Goal: Task Accomplishment & Management: Use online tool/utility

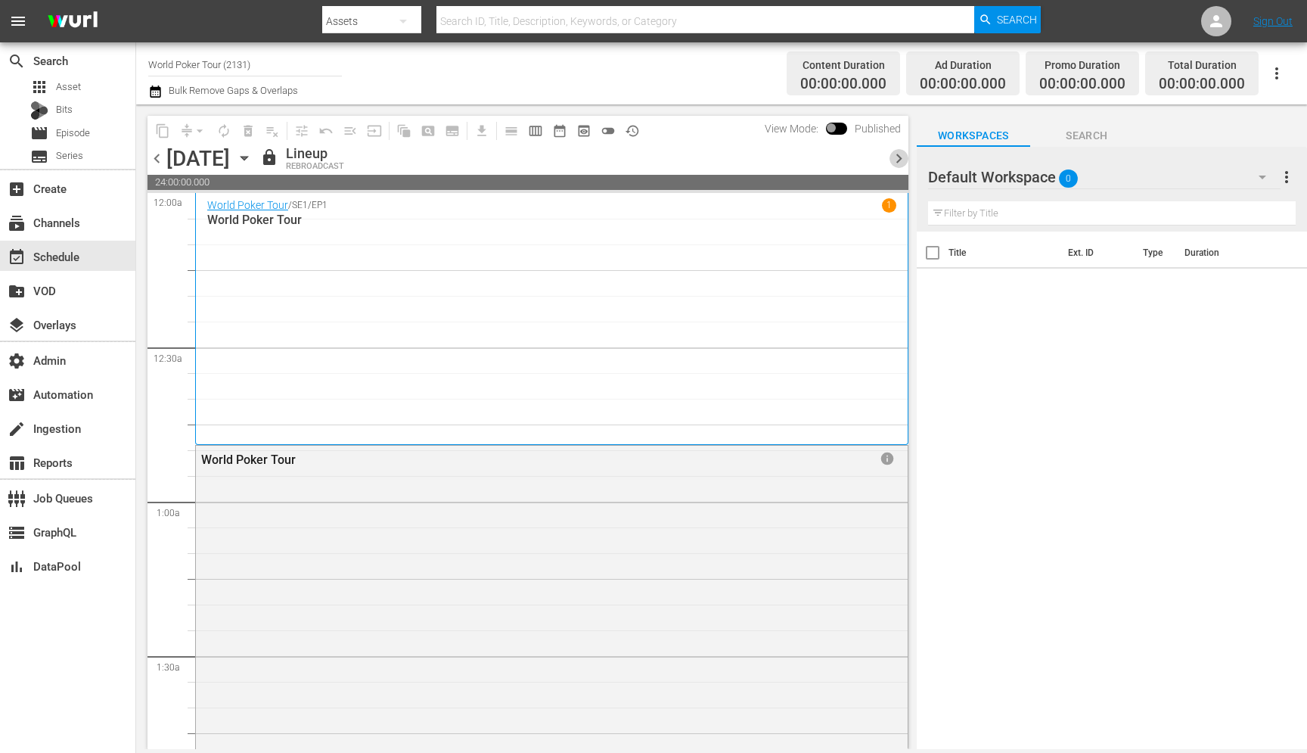
click at [896, 155] on span "chevron_right" at bounding box center [899, 158] width 19 height 19
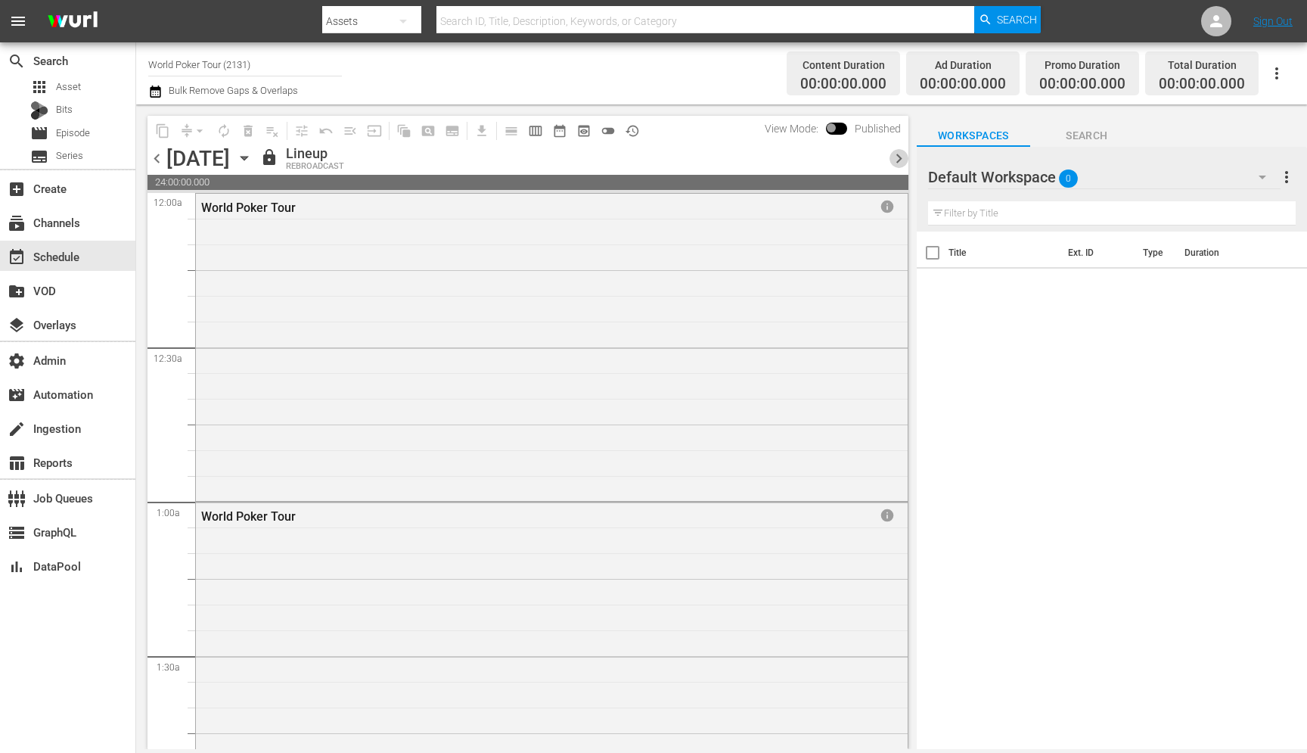
click at [896, 155] on span "chevron_right" at bounding box center [899, 158] width 19 height 19
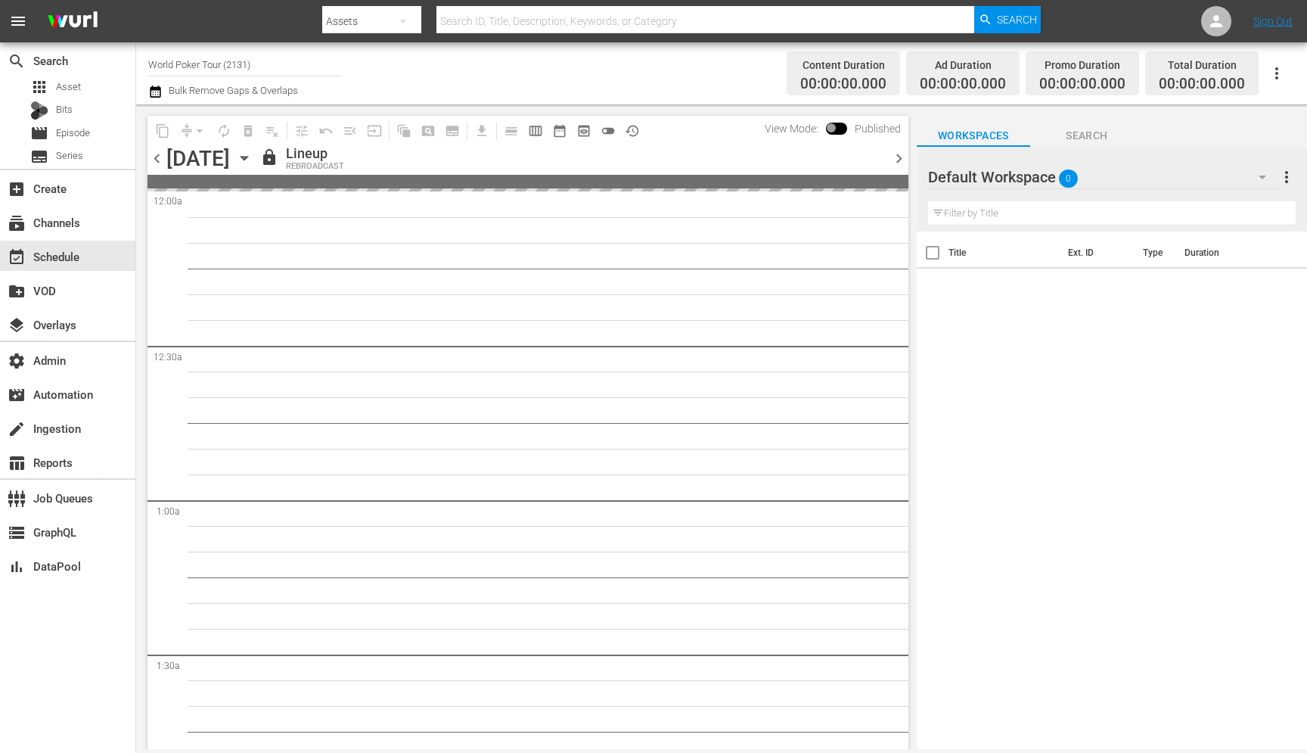
click at [896, 155] on span "chevron_right" at bounding box center [899, 158] width 19 height 19
click at [160, 157] on span "chevron_left" at bounding box center [157, 158] width 19 height 19
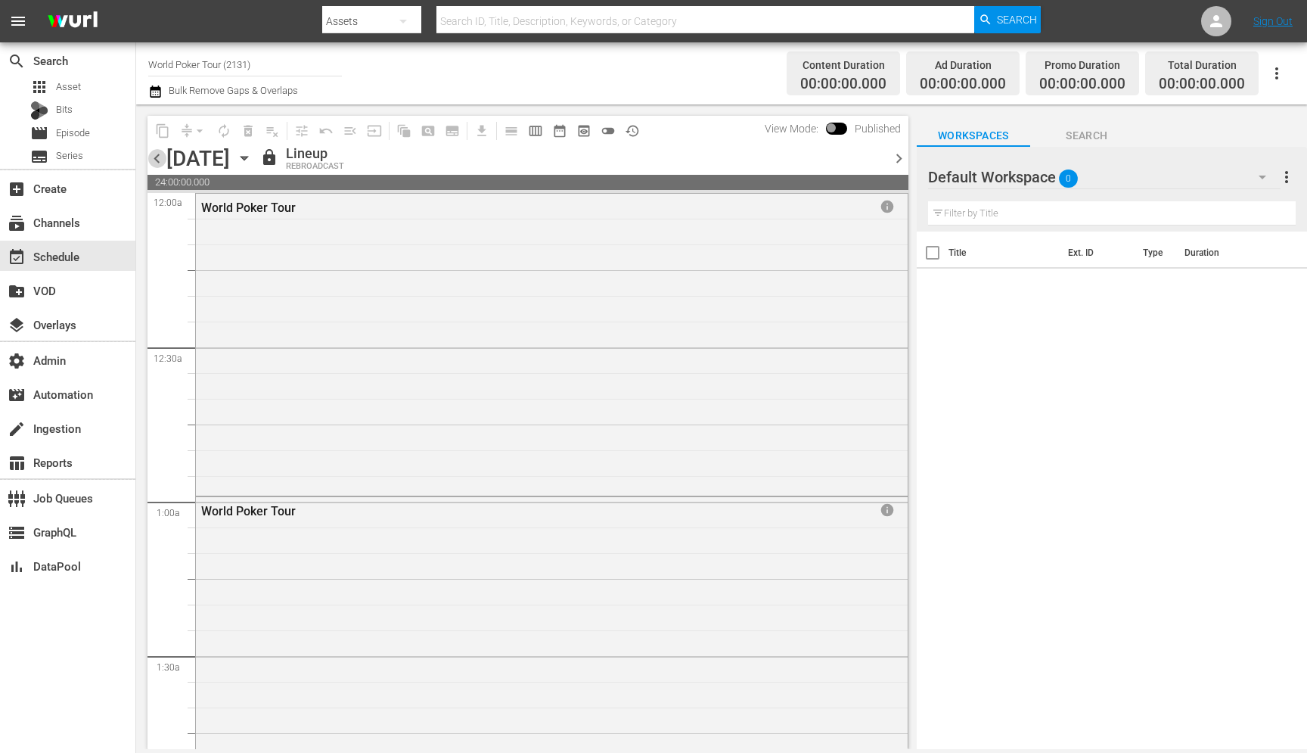
click at [160, 154] on span "chevron_left" at bounding box center [157, 158] width 19 height 19
click at [896, 156] on span "chevron_right" at bounding box center [899, 158] width 19 height 19
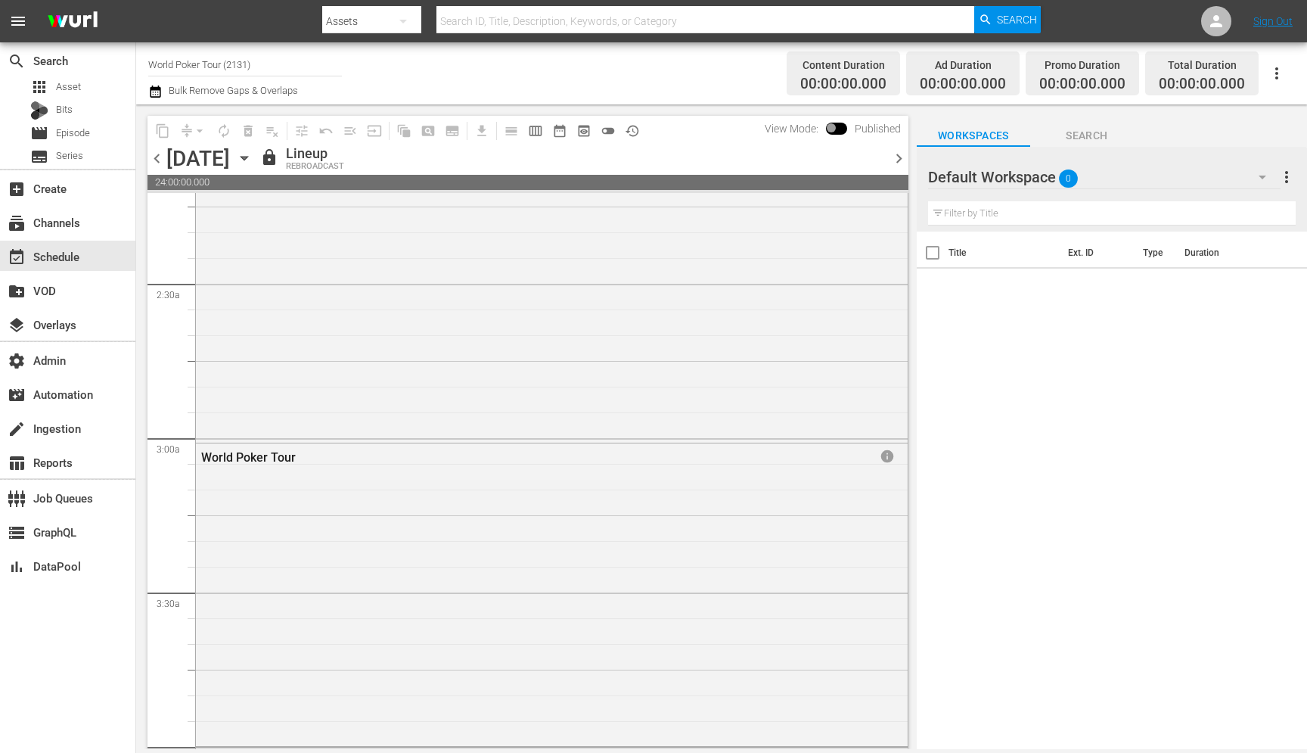
scroll to position [645, 0]
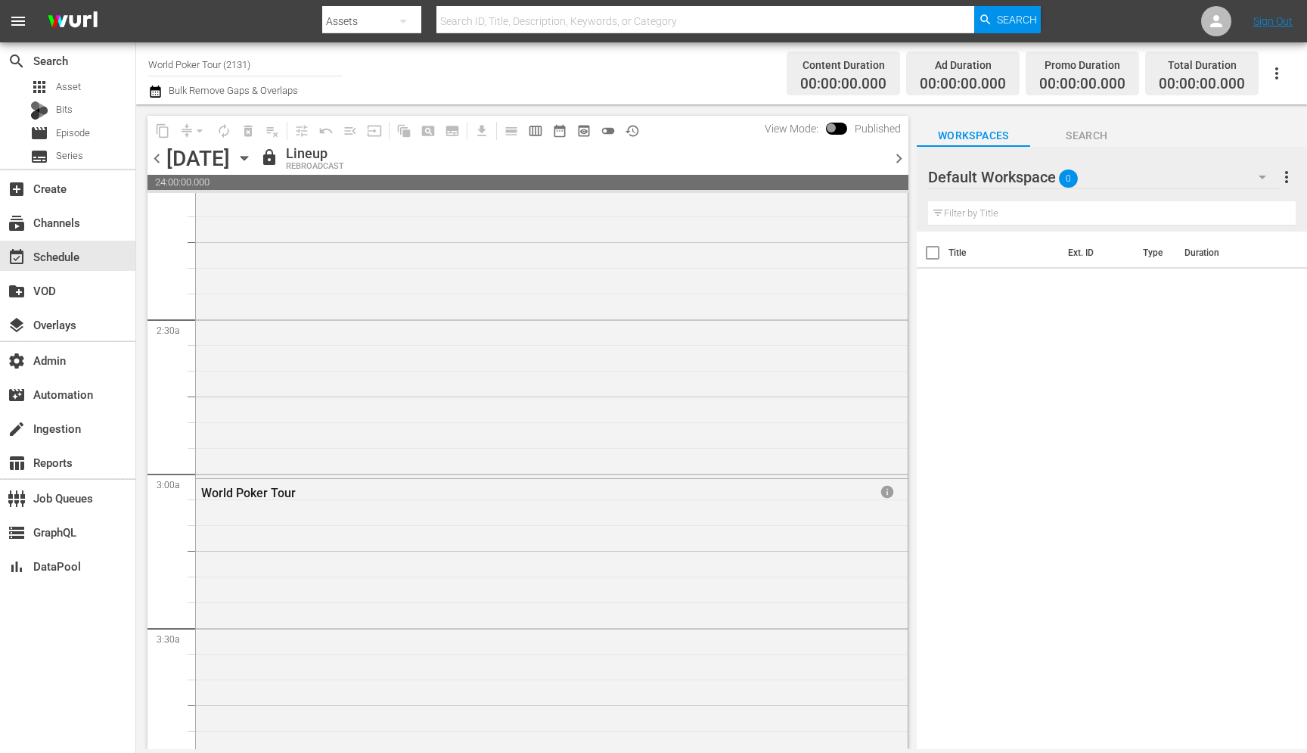
click at [277, 68] on input "World Poker Tour (2131)" at bounding box center [245, 64] width 194 height 36
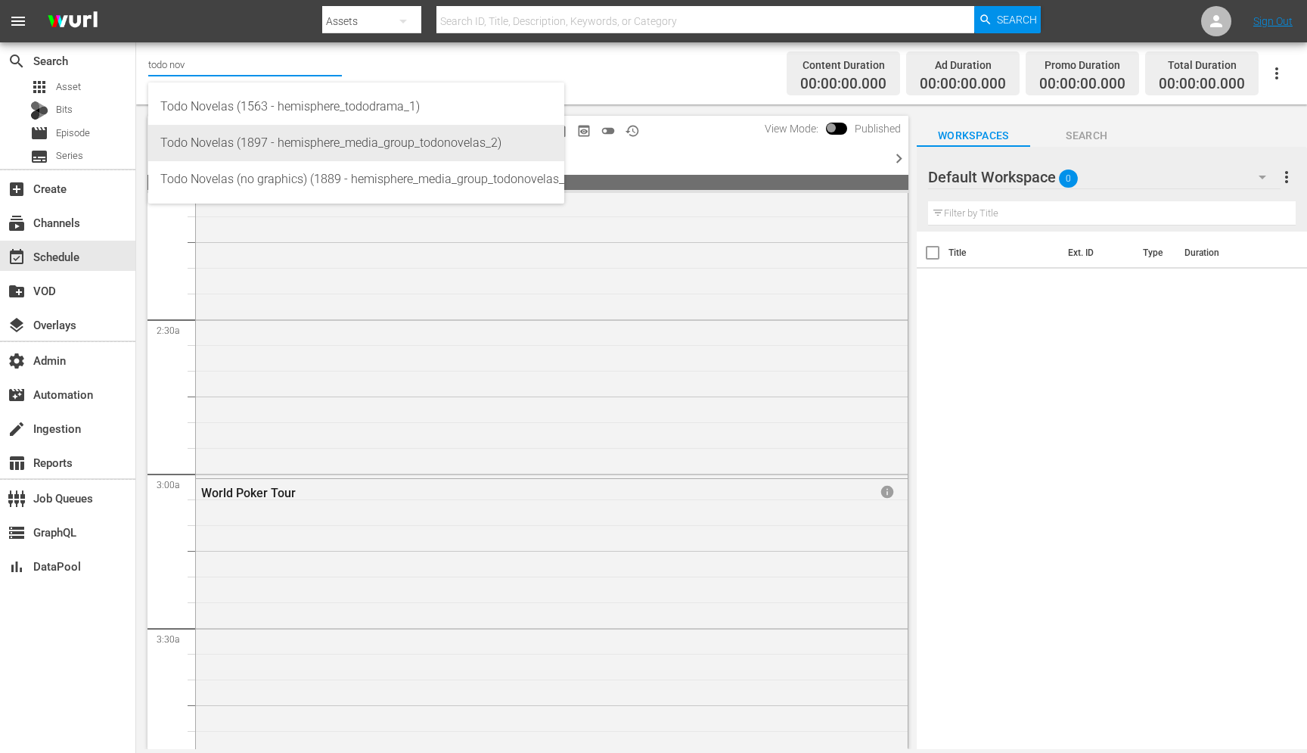
click at [236, 154] on div "Todo Novelas (1897 - hemisphere_media_group_todonovelas_2)" at bounding box center [356, 143] width 392 height 36
type input "Todo Novelas (1897 - hemisphere_media_group_todonovelas_2)"
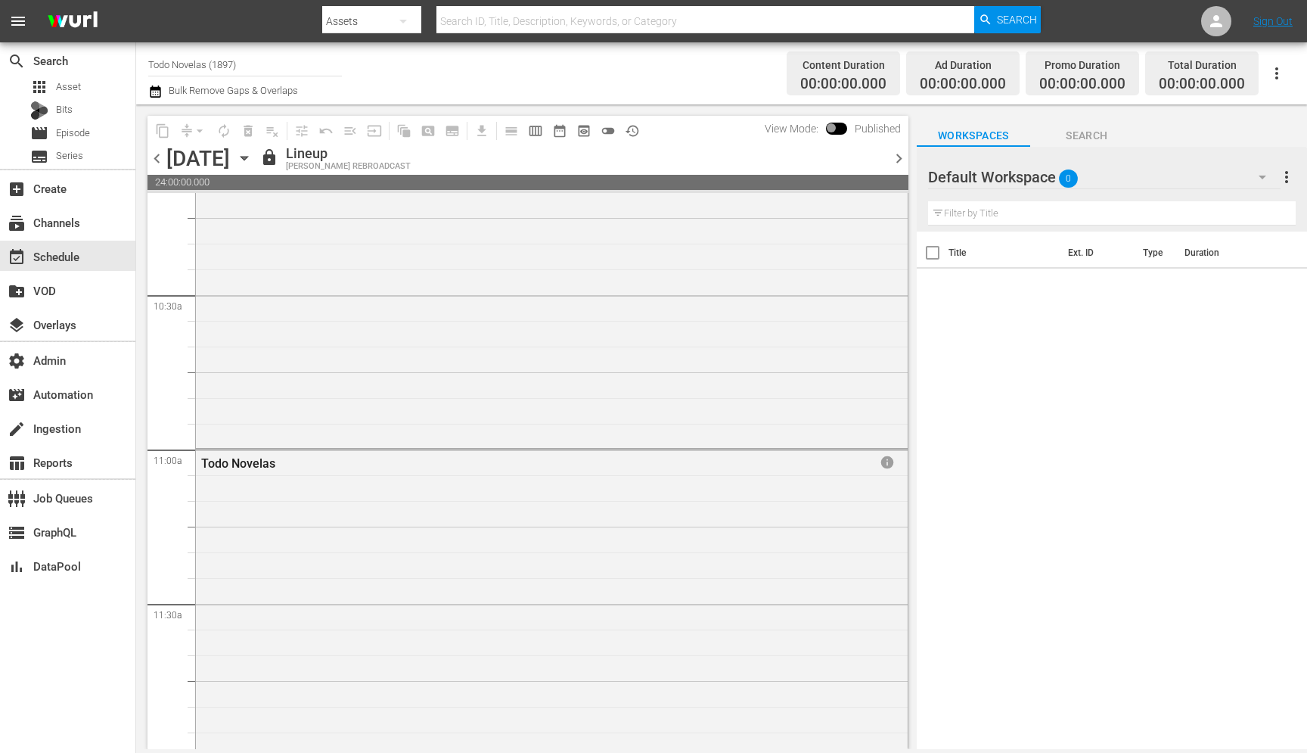
scroll to position [3057, 0]
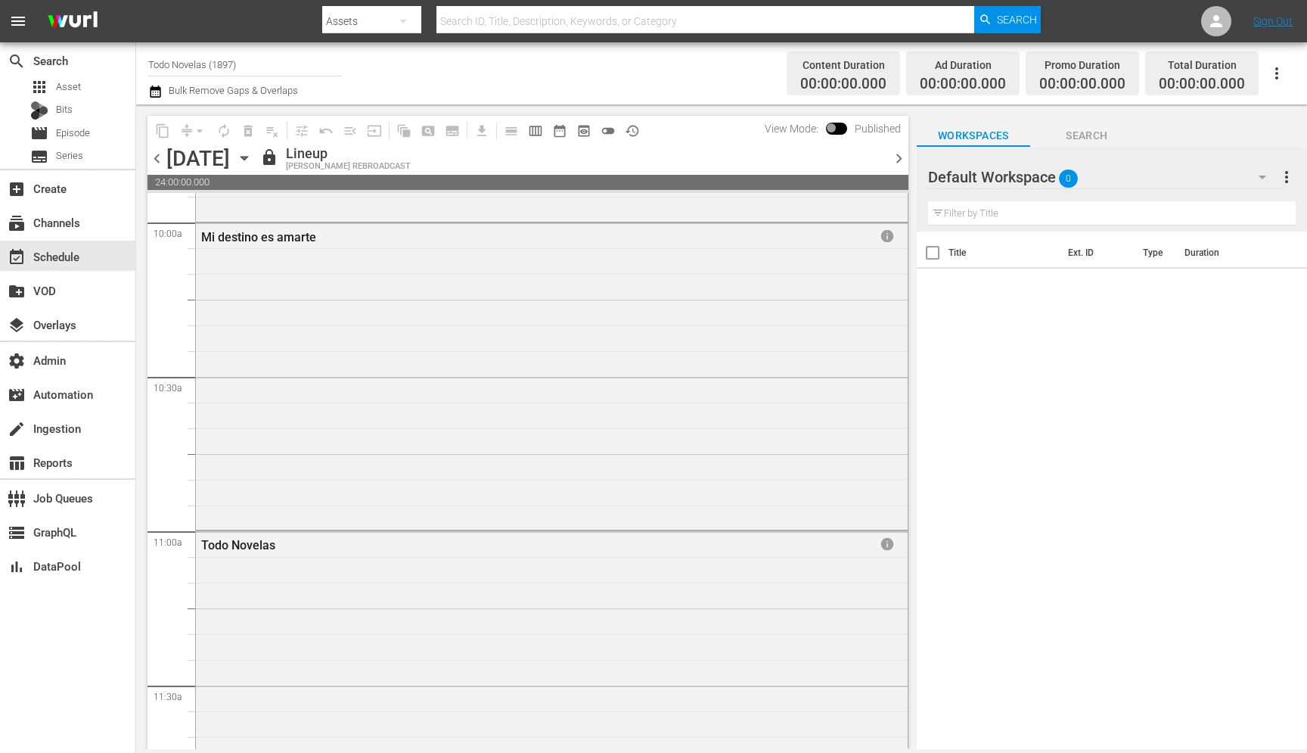
click at [893, 162] on span "chevron_right" at bounding box center [899, 158] width 19 height 19
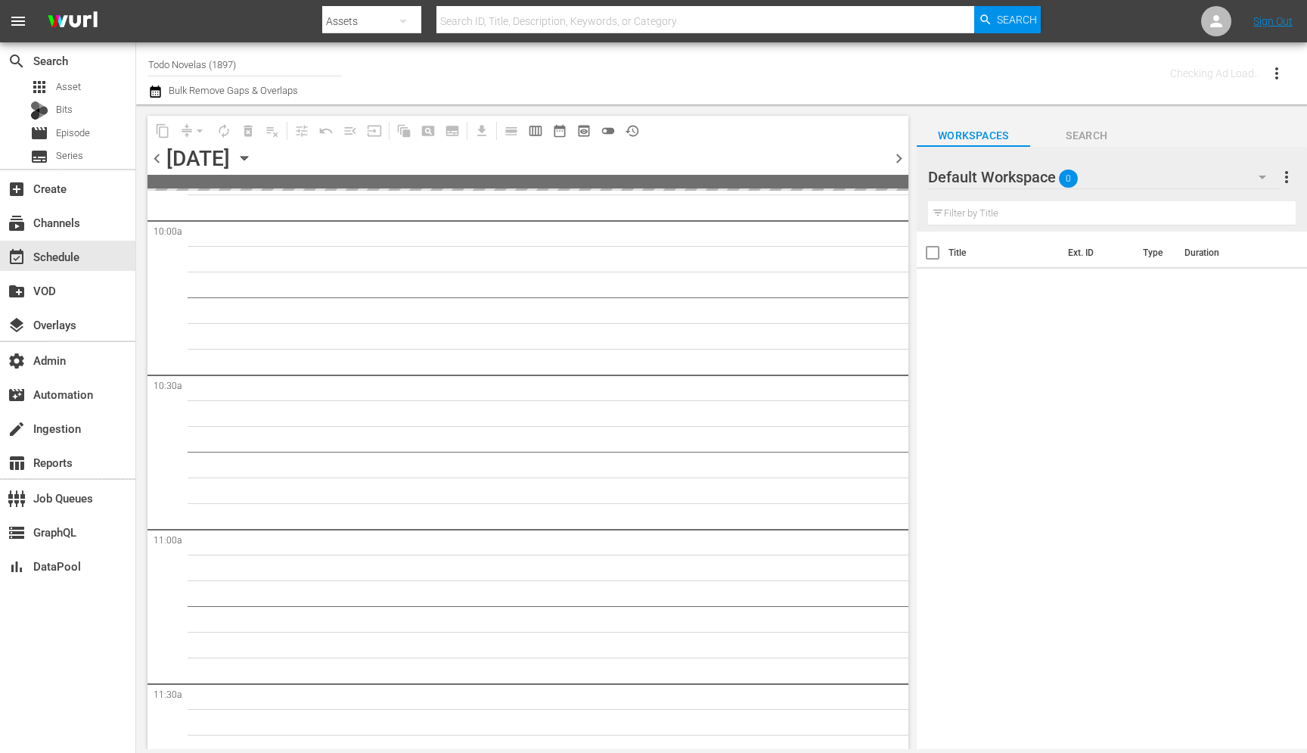
scroll to position [3083, 0]
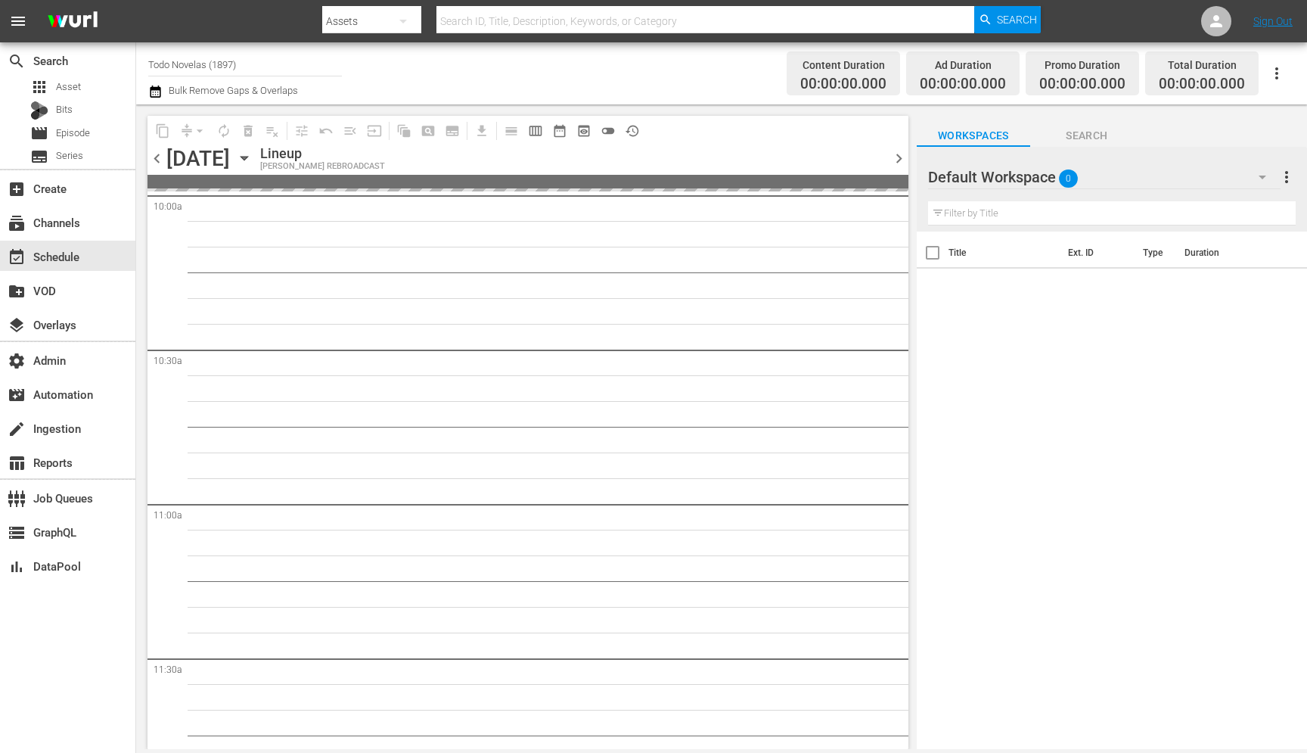
click at [158, 158] on span "chevron_left" at bounding box center [157, 158] width 19 height 19
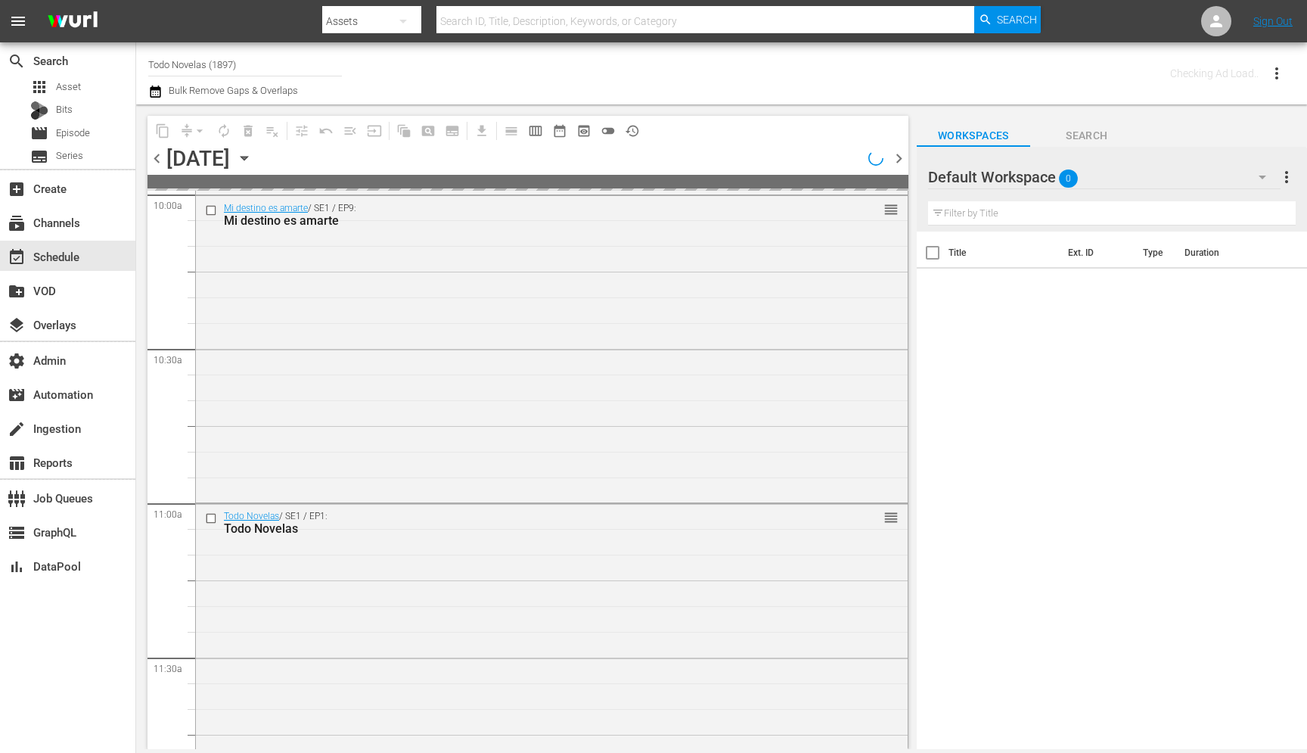
scroll to position [3057, 0]
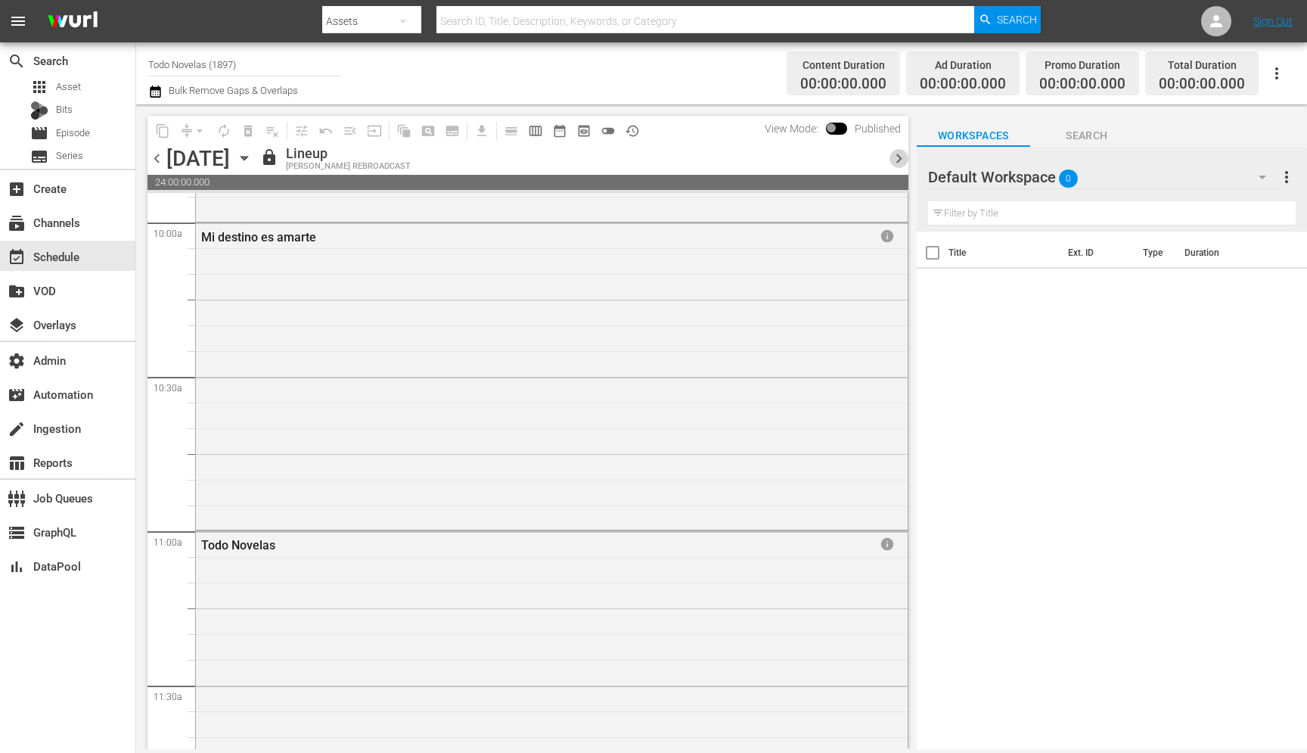
click at [896, 157] on span "chevron_right" at bounding box center [899, 158] width 19 height 19
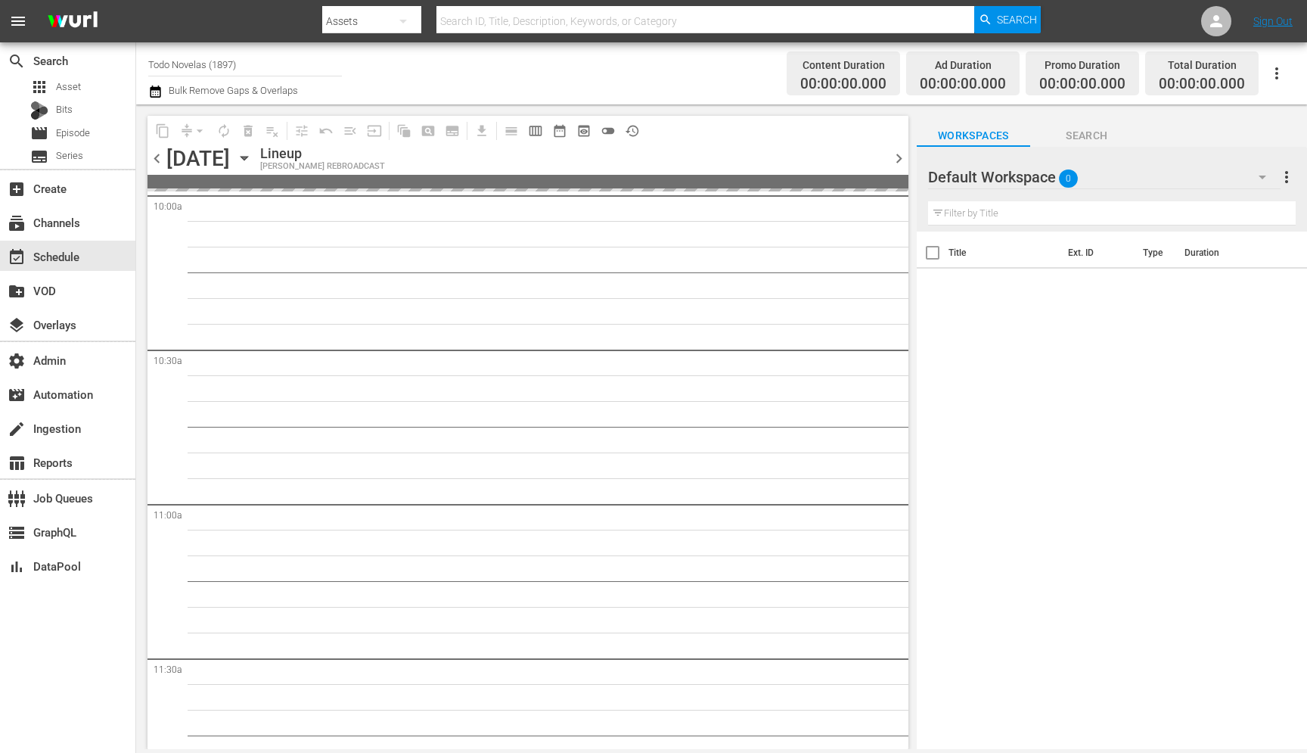
scroll to position [3057, 0]
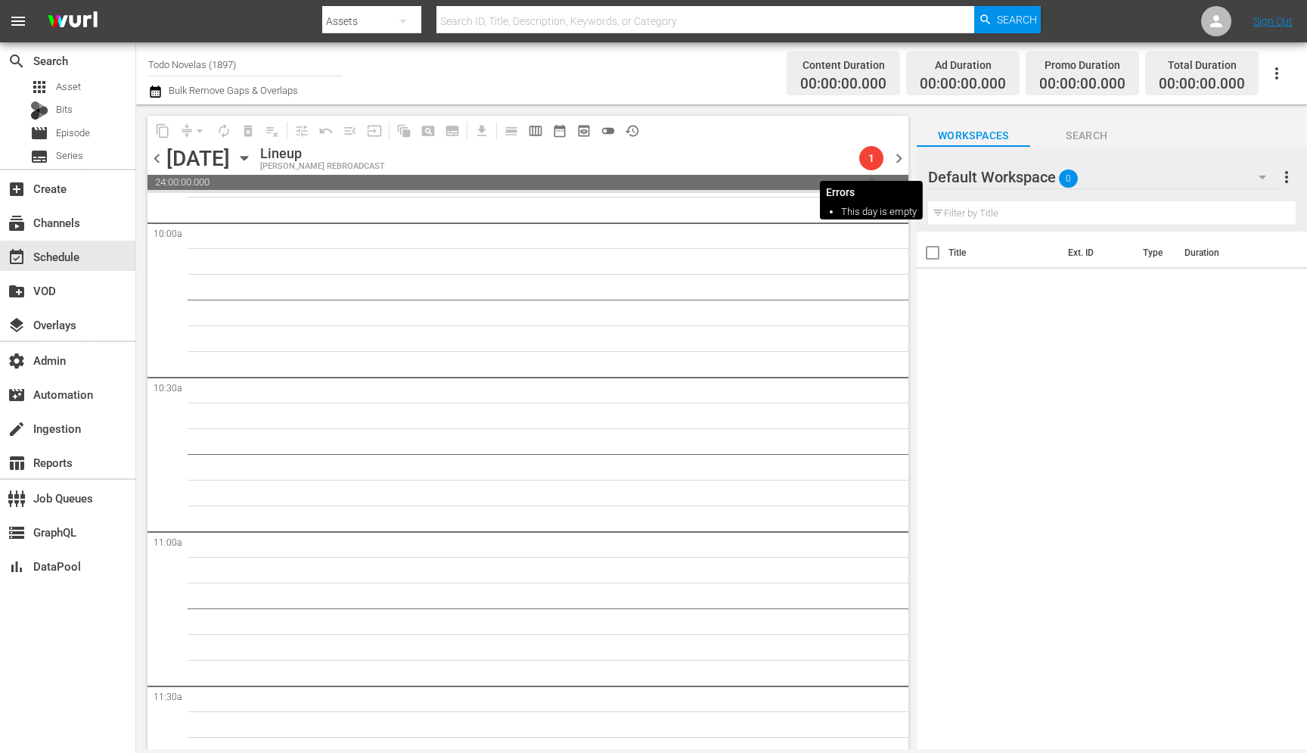
click at [874, 160] on span "1" at bounding box center [871, 158] width 24 height 12
click at [159, 155] on span "chevron_left" at bounding box center [157, 158] width 19 height 19
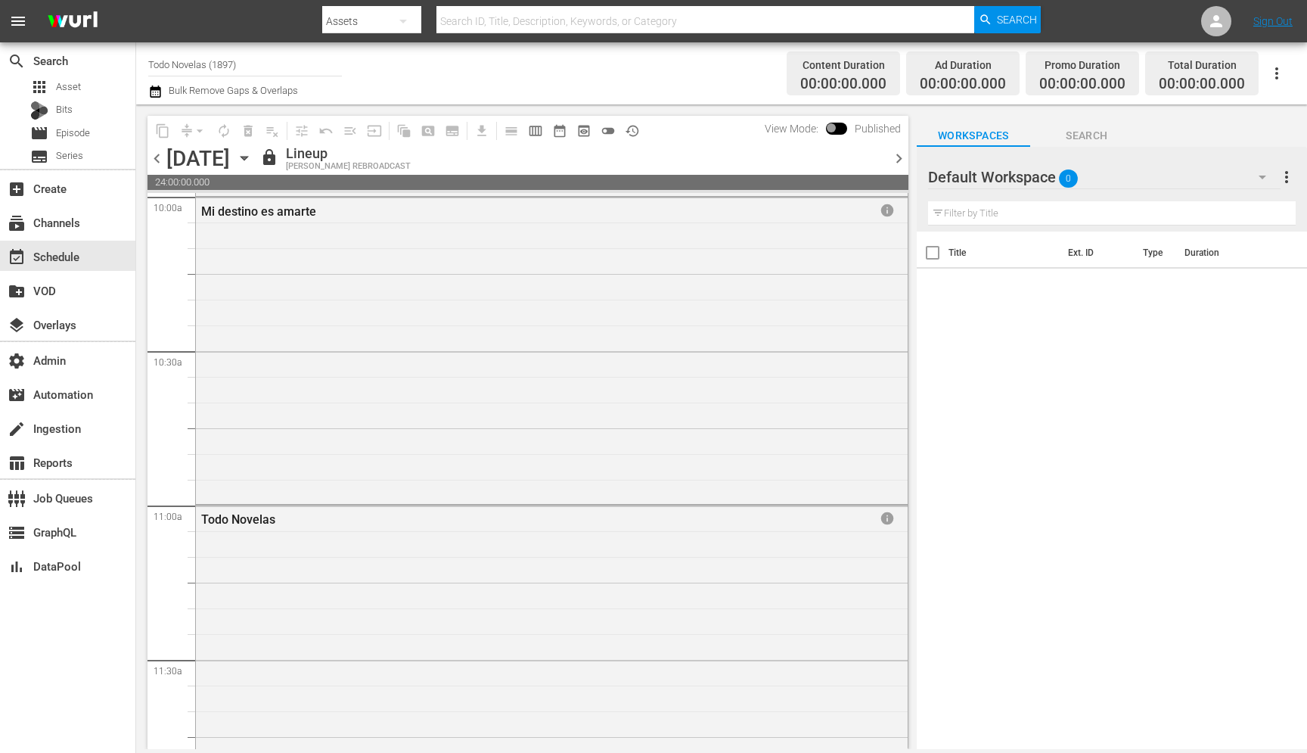
scroll to position [3057, 0]
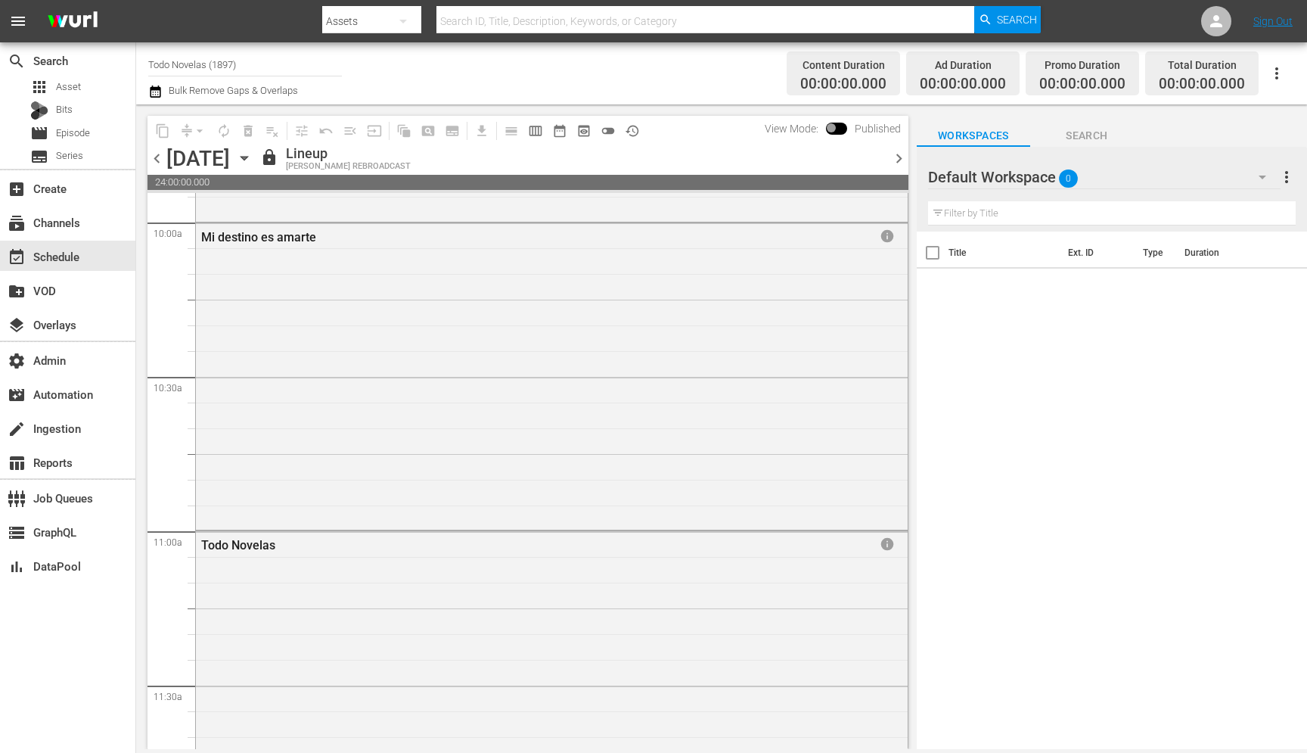
click at [897, 160] on span "chevron_right" at bounding box center [899, 158] width 19 height 19
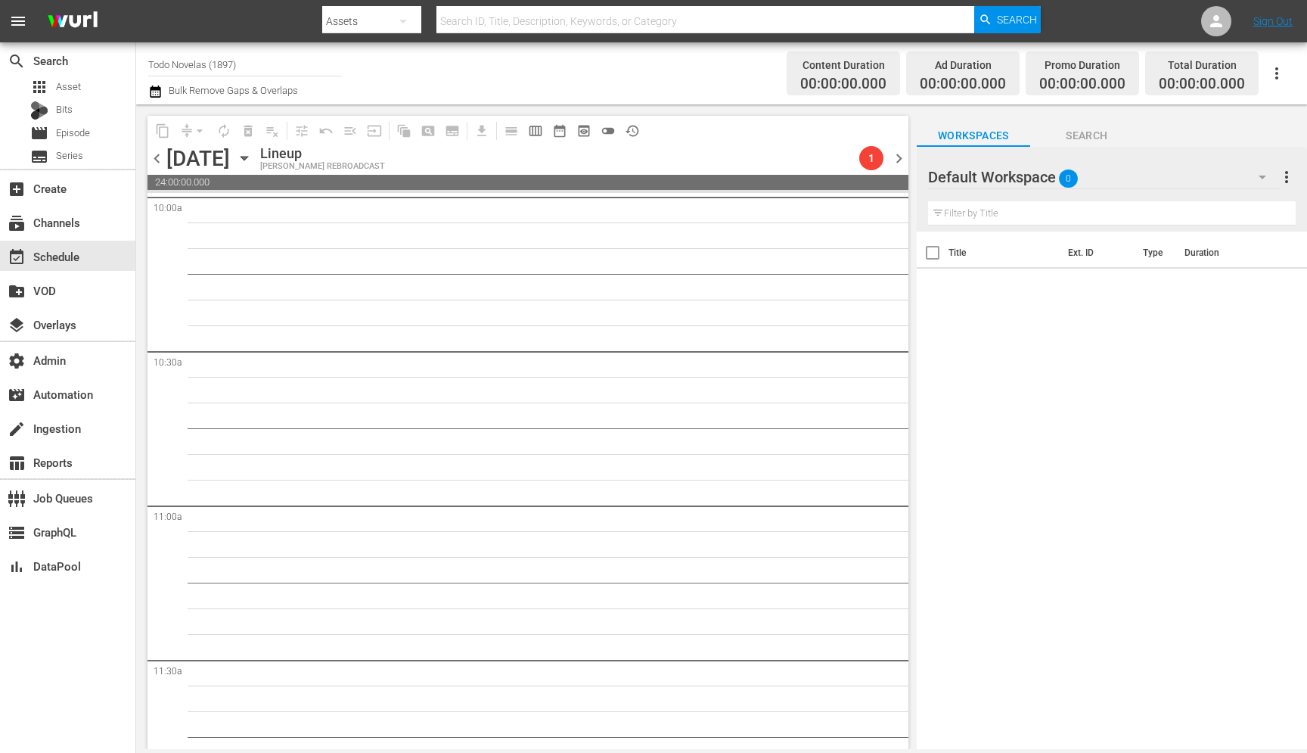
scroll to position [3057, 0]
